Goal: Task Accomplishment & Management: Manage account settings

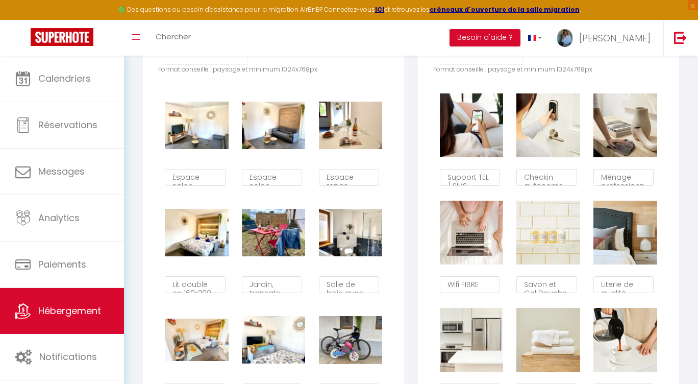
scroll to position [595, 0]
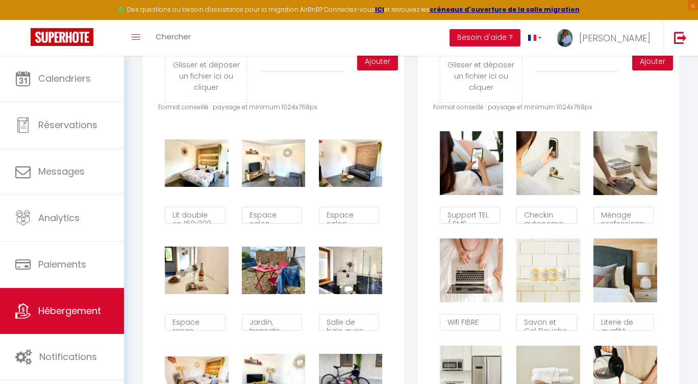
checkbox input "true"
checkbox input "false"
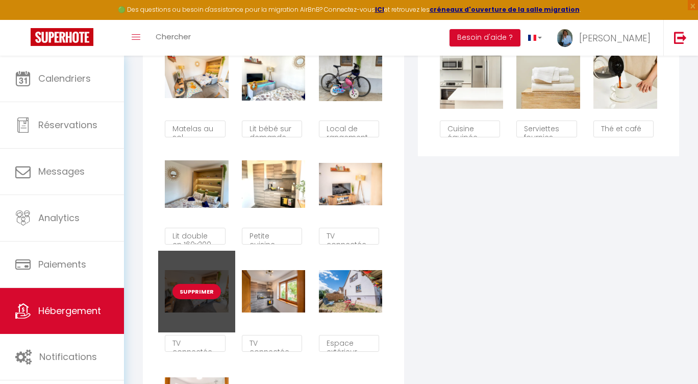
scroll to position [903, 0]
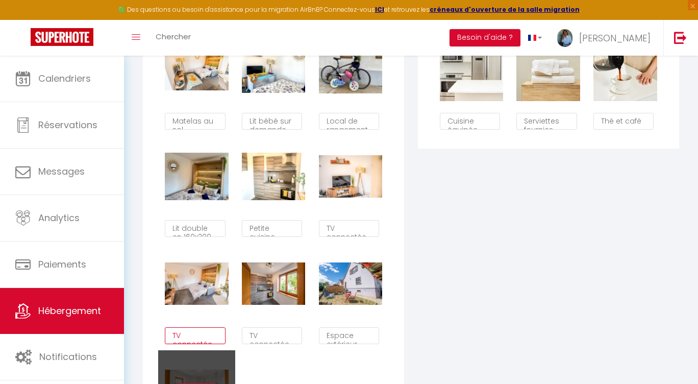
drag, startPoint x: 173, startPoint y: 335, endPoint x: 234, endPoint y: 350, distance: 63.1
click at [234, 350] on div "Supprimer Lit double en 160x200 Supprimer Espace salon Supprimer Espace salon S…" at bounding box center [273, 135] width 231 height 643
type textarea "Ambiance lumineuse et chaleureuse"
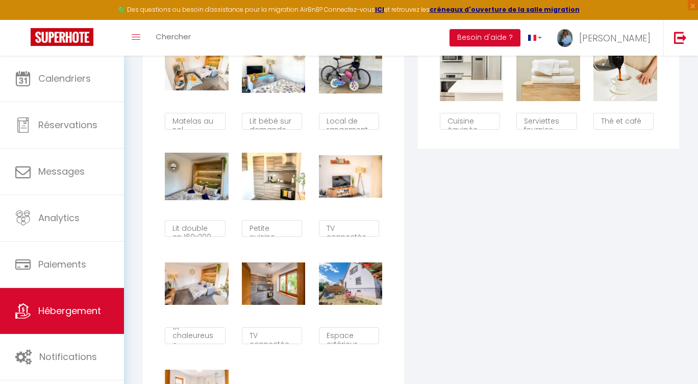
click at [452, 338] on div "Les Services Glisser et déposer un fichier ici ou cliquer Ooops, something wron…" at bounding box center [548, 70] width 275 height 800
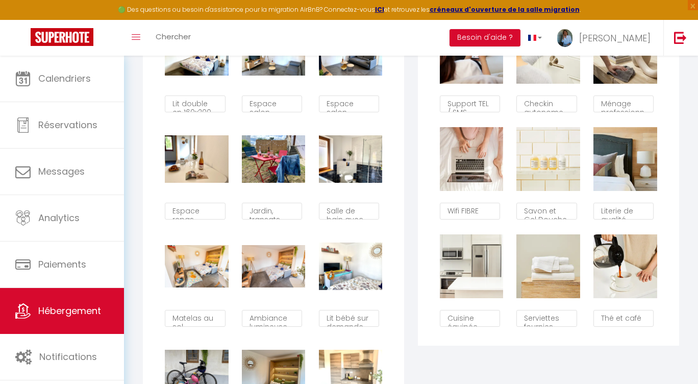
scroll to position [636, 0]
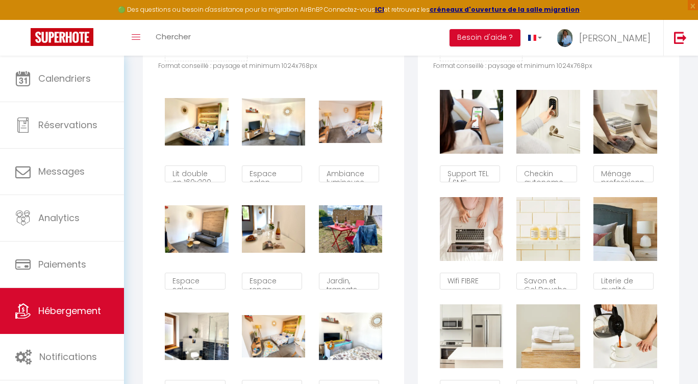
type textarea "Ambiance lumineuse et chaleureuse"
checkbox input "true"
checkbox input "false"
type textarea "TV connectée, livres, jeux de société pour petits et grands"
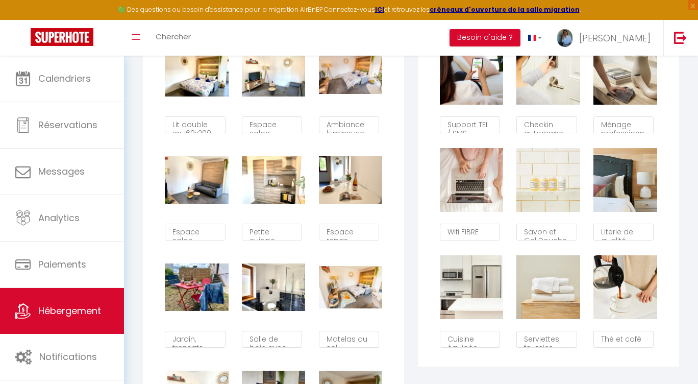
scroll to position [576, 0]
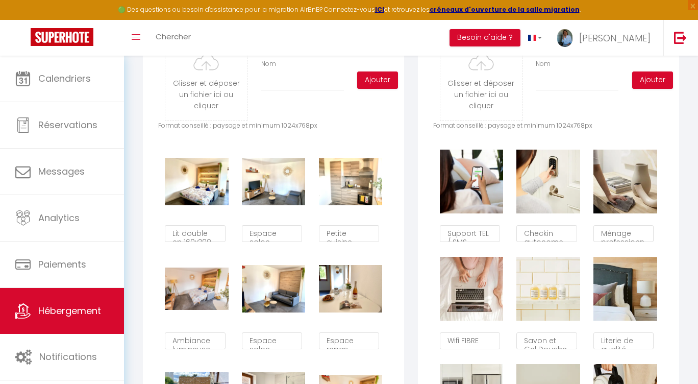
checkbox input "true"
checkbox input "false"
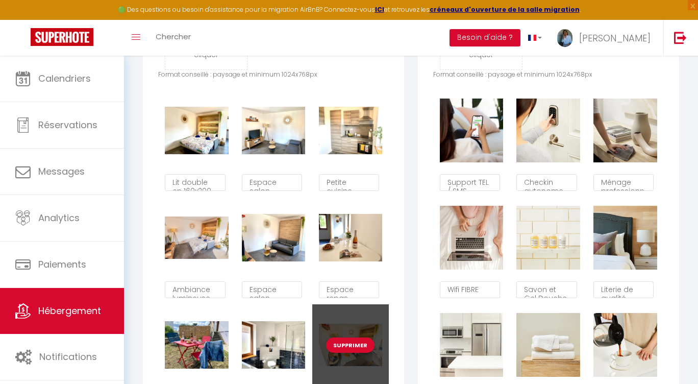
scroll to position [635, 0]
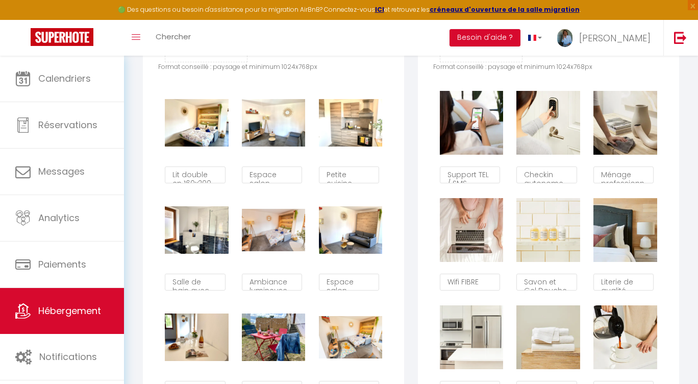
checkbox input "true"
checkbox input "false"
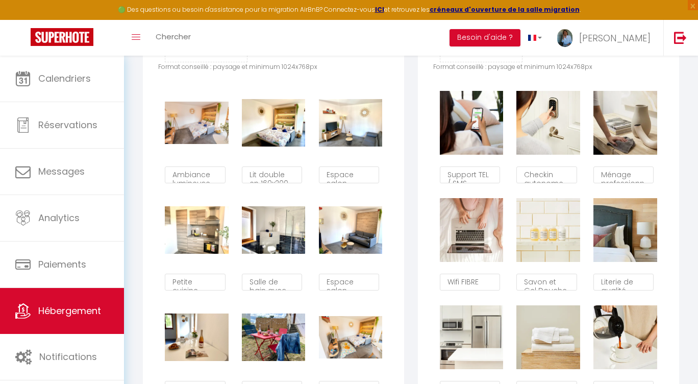
checkbox input "true"
checkbox input "false"
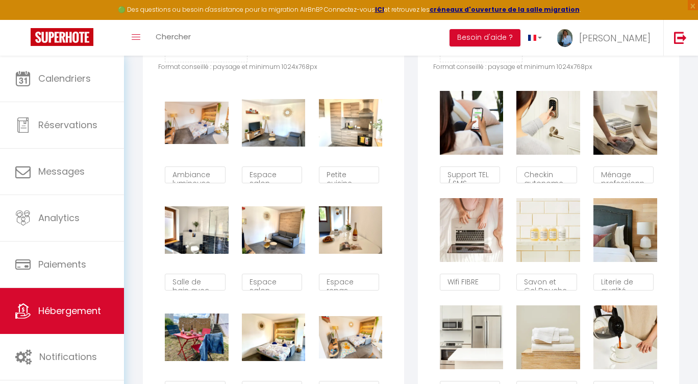
checkbox input "true"
checkbox input "false"
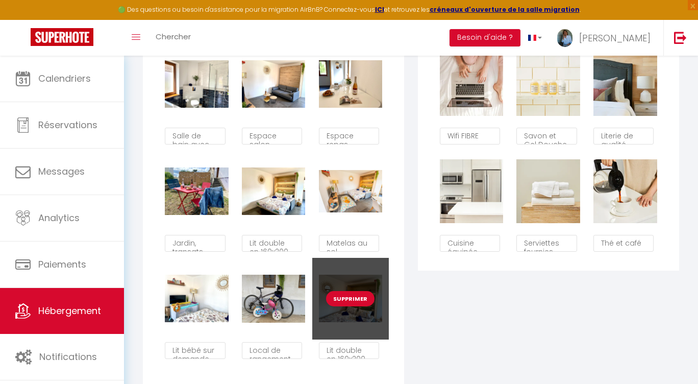
scroll to position [786, 0]
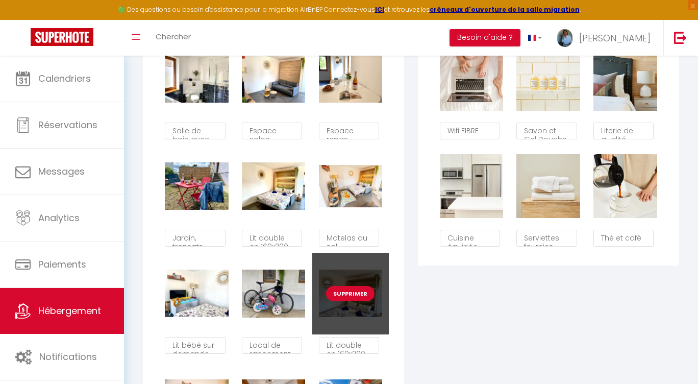
click at [352, 295] on button "Supprimer" at bounding box center [350, 293] width 48 height 15
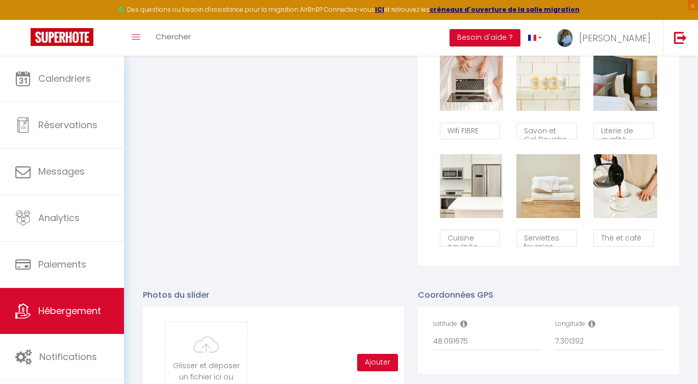
checkbox input "true"
checkbox input "false"
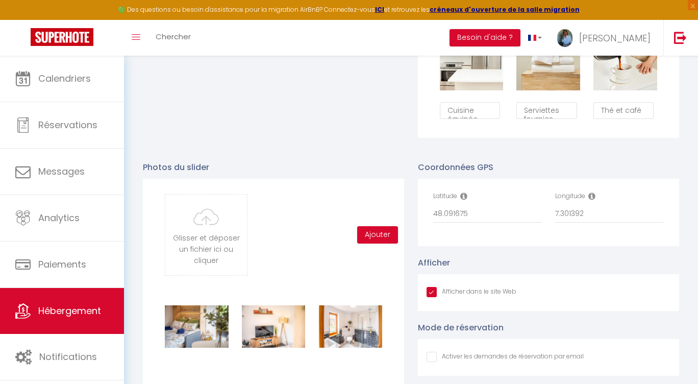
checkbox input "true"
checkbox input "false"
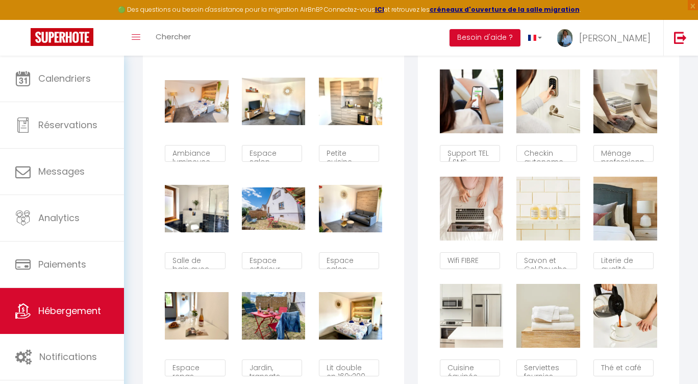
scroll to position [671, 0]
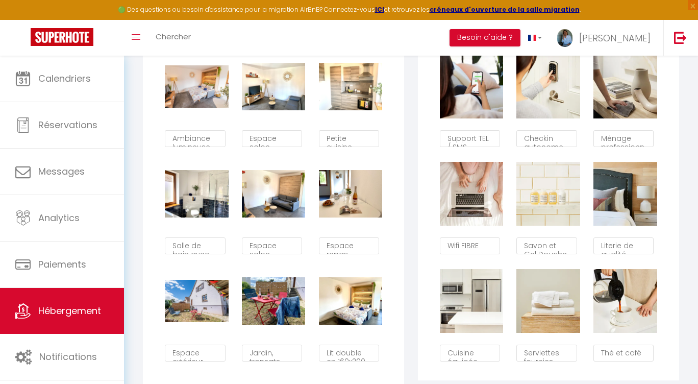
checkbox input "true"
checkbox input "false"
type textarea "Espace extérieur privatif"
type textarea "TV connectée, livres, jeux de société pour petits et grands"
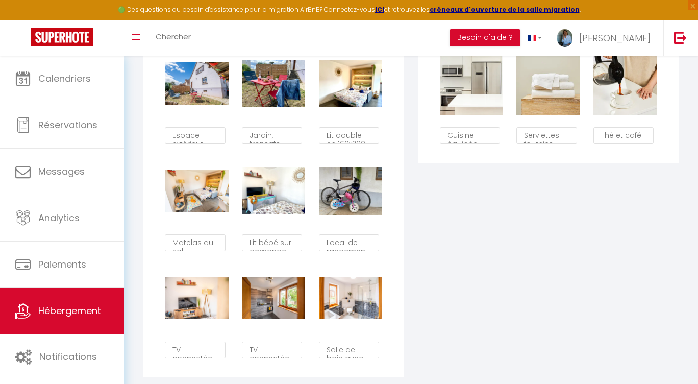
scroll to position [893, 0]
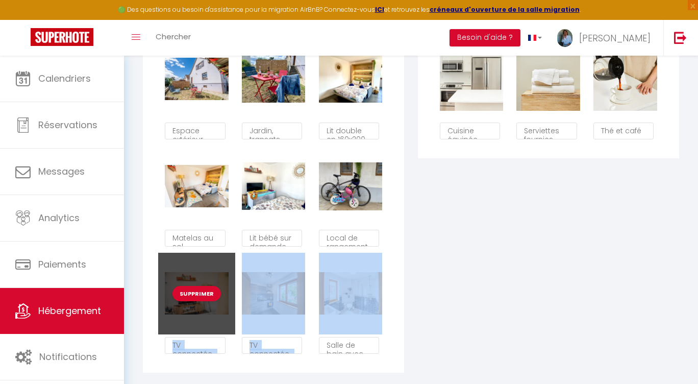
drag, startPoint x: 394, startPoint y: 296, endPoint x: 219, endPoint y: 298, distance: 174.9
click at [217, 298] on div "Glisser et déposer un fichier ici ou cliquer Ooops, something wrong happened. R…" at bounding box center [273, 39] width 261 height 665
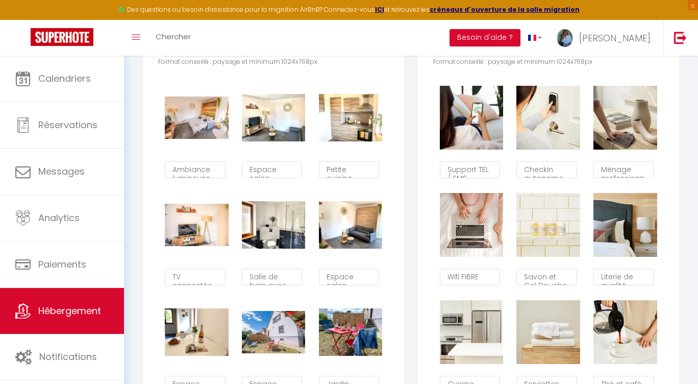
scroll to position [582, 0]
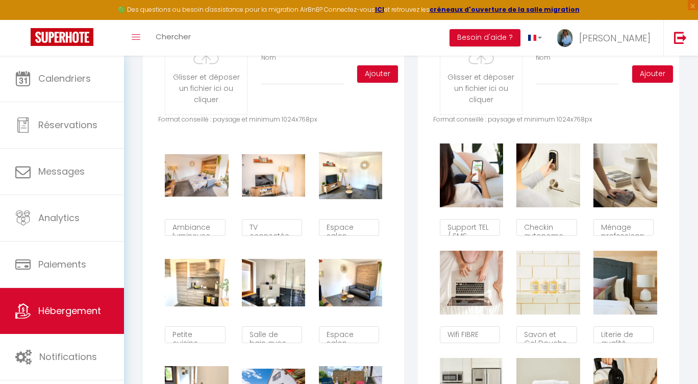
checkbox input "true"
checkbox input "false"
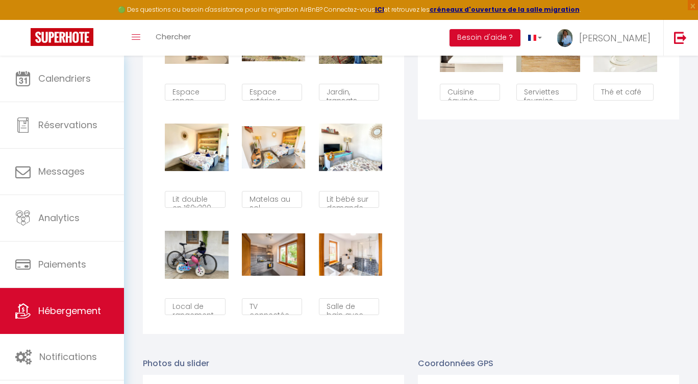
scroll to position [934, 0]
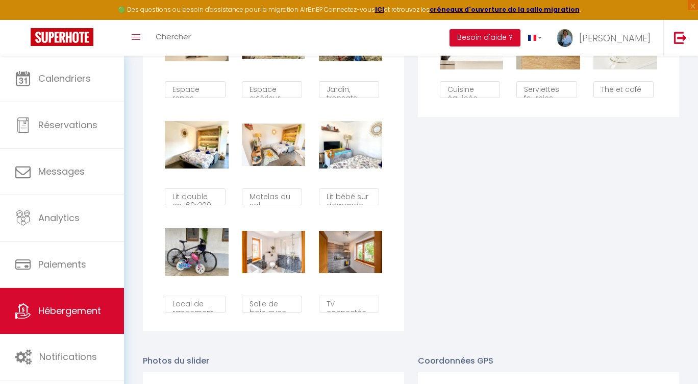
checkbox input "true"
checkbox input "false"
type textarea "TV connectée, livres, jeux de société pour petits et grands"
type textarea "Salle de bain avec grande douche, lavabo et WC"
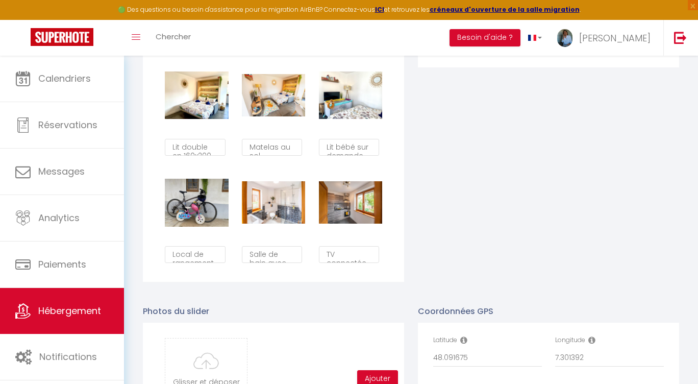
scroll to position [979, 0]
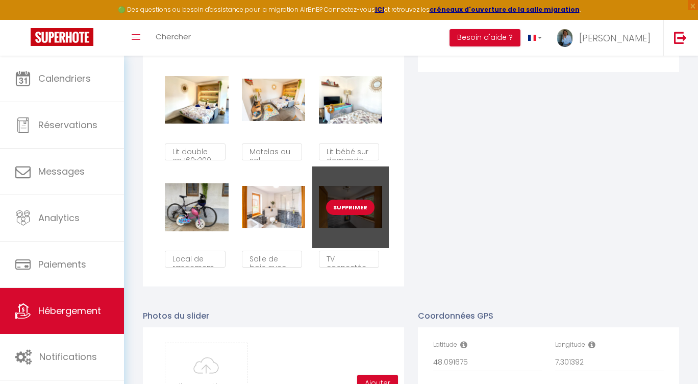
click at [349, 205] on button "Supprimer" at bounding box center [350, 206] width 48 height 15
checkbox input "true"
checkbox input "false"
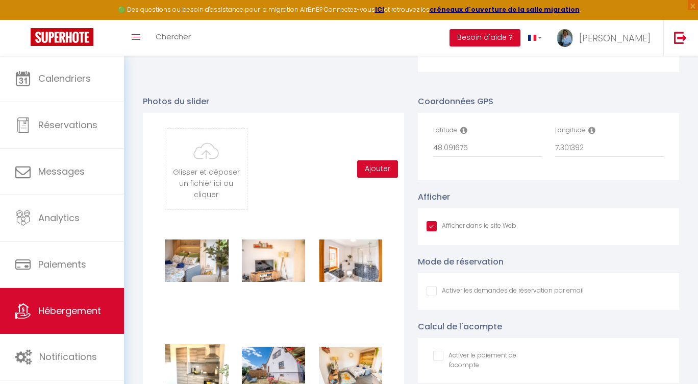
checkbox input "true"
checkbox input "false"
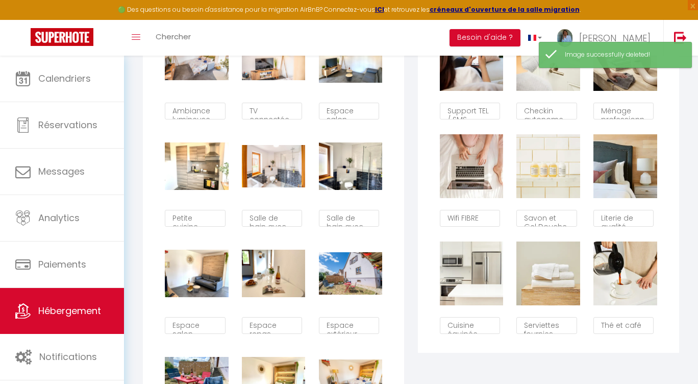
scroll to position [698, 0]
checkbox input "true"
checkbox input "false"
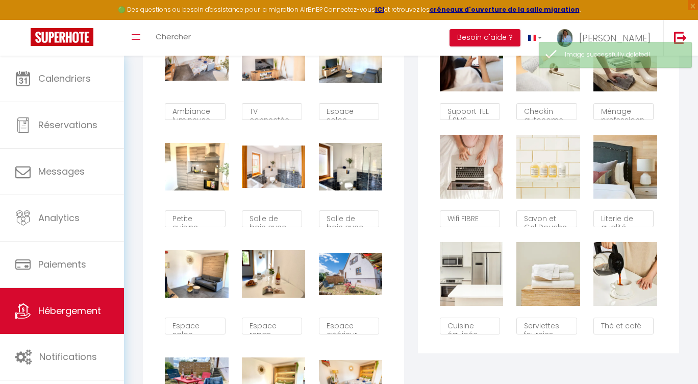
click at [350, 167] on button "Supprimer" at bounding box center [350, 166] width 48 height 15
checkbox input "true"
checkbox input "false"
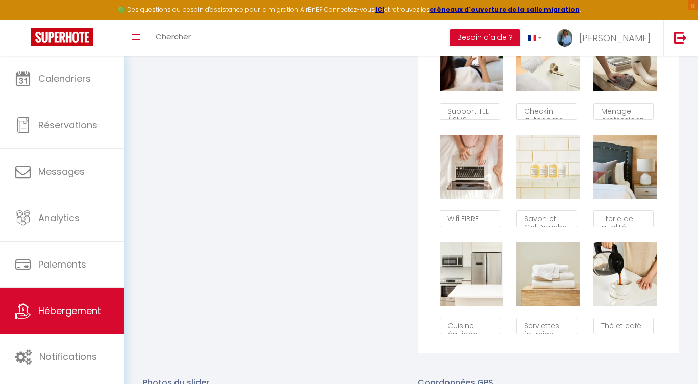
checkbox input "true"
checkbox input "false"
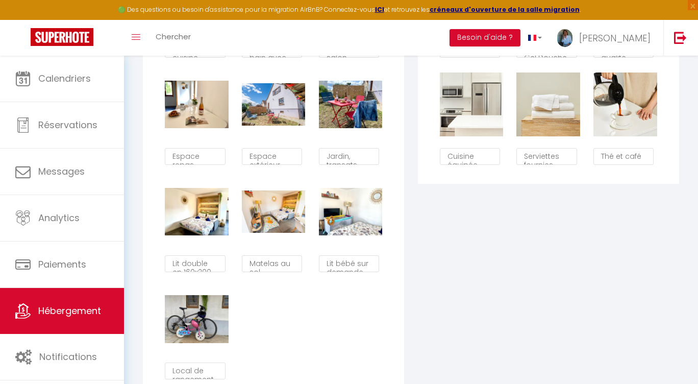
scroll to position [870, 0]
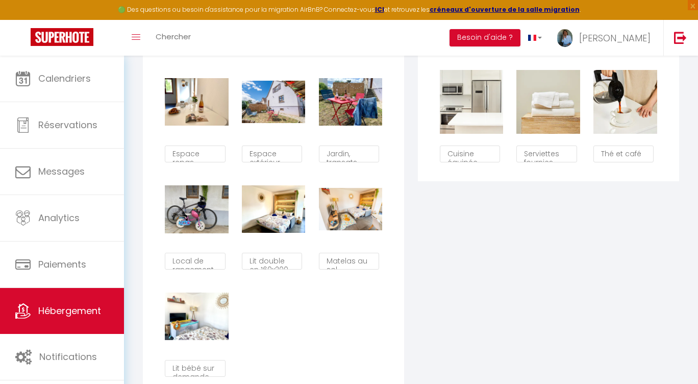
checkbox input "true"
checkbox input "false"
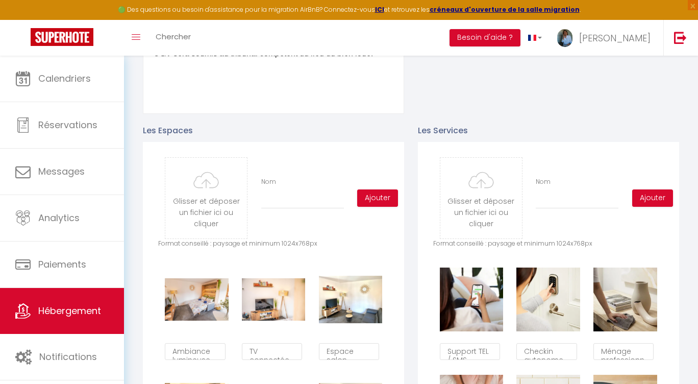
scroll to position [462, 0]
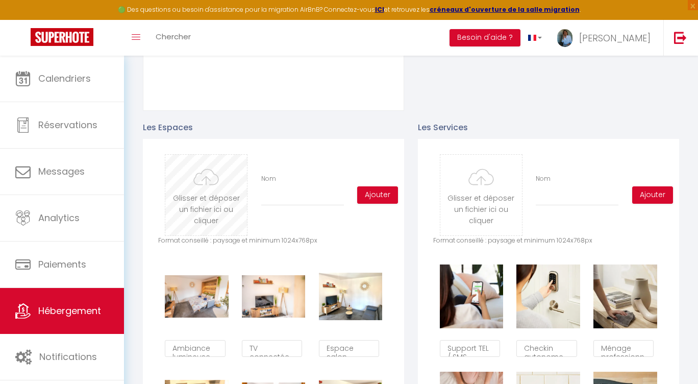
click at [219, 192] on input "file" at bounding box center [206, 195] width 82 height 81
type input "C:\fakepath\Petit-Letzenberg-studio-[GEOGRAPHIC_DATA]-Ingersheim_5315.jpg"
checkbox input "true"
checkbox input "false"
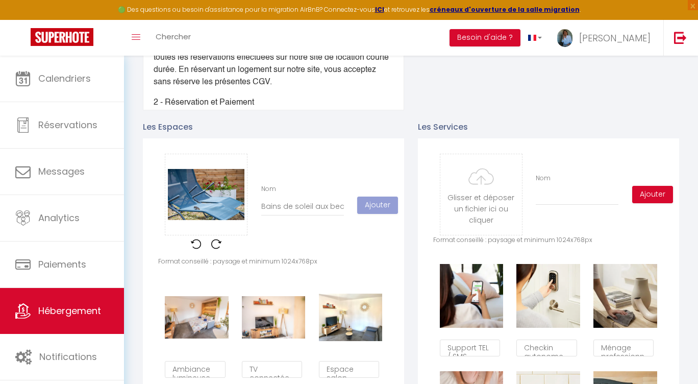
scroll to position [452, 0]
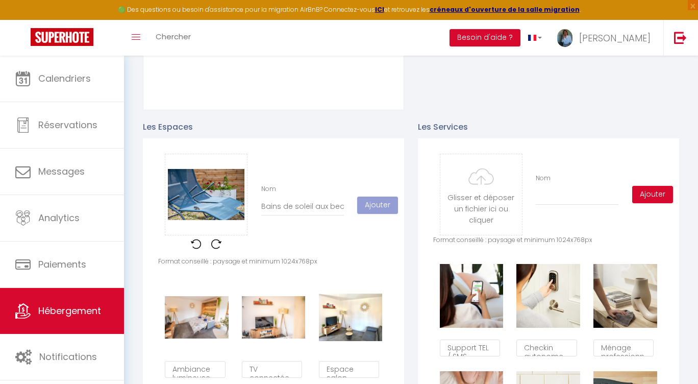
checkbox input "true"
checkbox input "false"
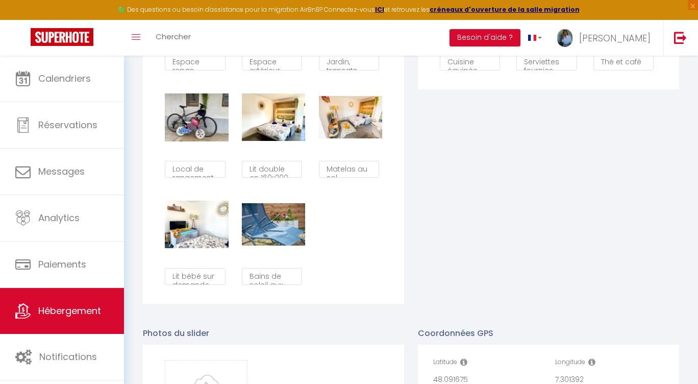
scroll to position [915, 0]
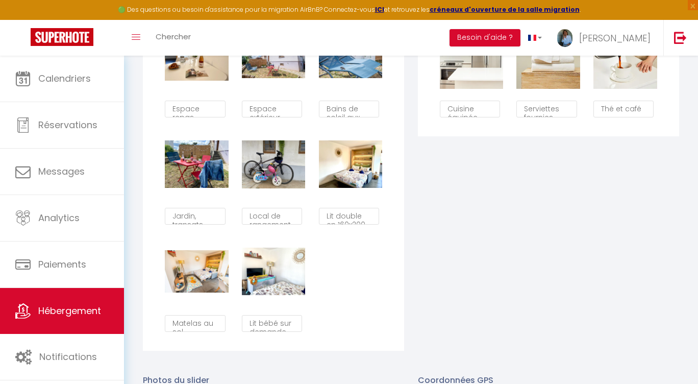
checkbox input "true"
checkbox input "false"
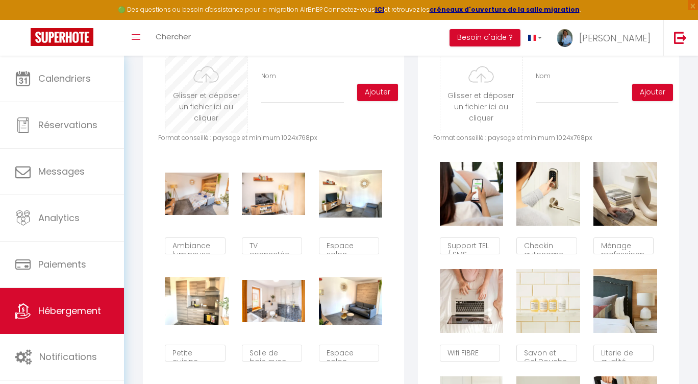
scroll to position [566, 0]
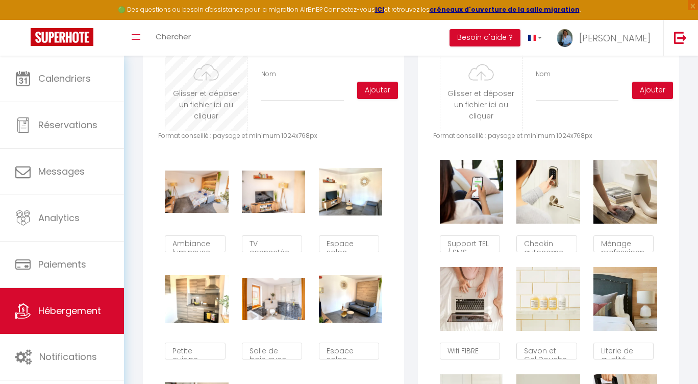
click at [205, 104] on input "file" at bounding box center [206, 90] width 82 height 81
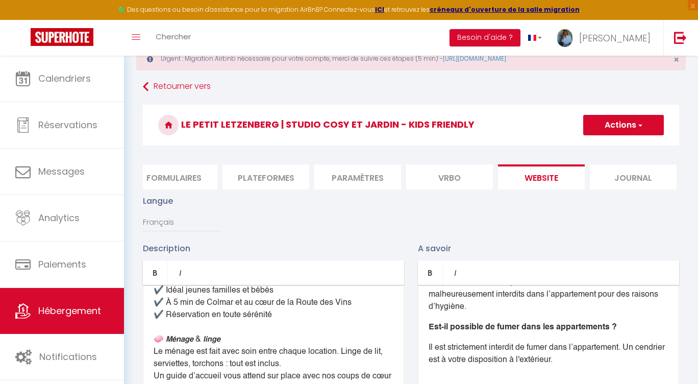
scroll to position [0, 0]
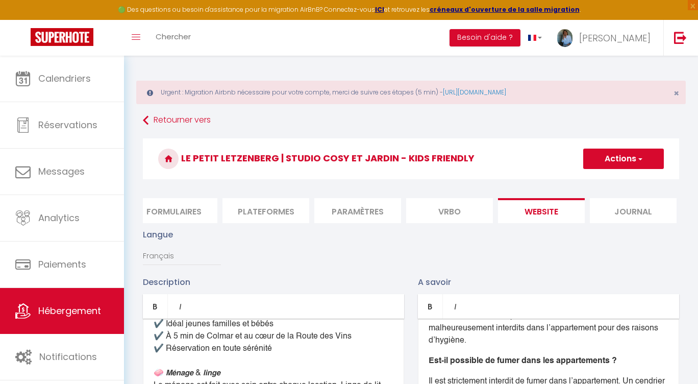
click at [640, 160] on span "button" at bounding box center [639, 159] width 7 height 10
click at [615, 181] on input "Enregistrer" at bounding box center [612, 181] width 38 height 10
checkbox input "true"
checkbox input "false"
